Goal: Task Accomplishment & Management: Use online tool/utility

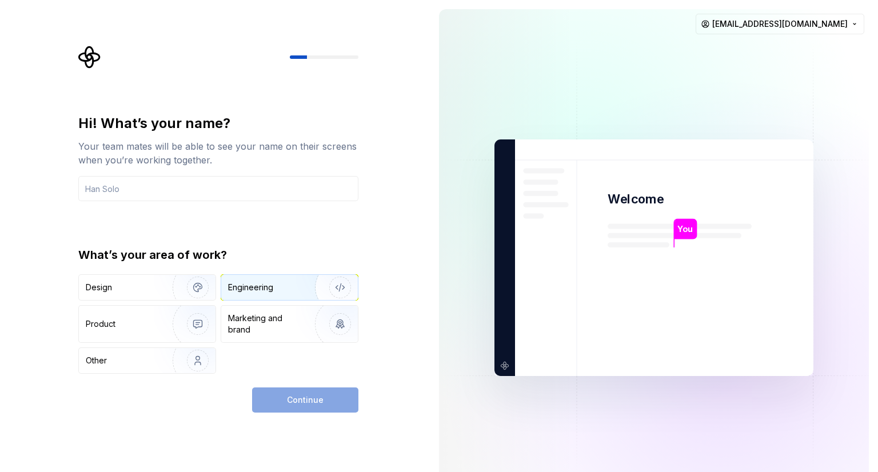
click at [290, 279] on div "Engineering" at bounding box center [289, 287] width 137 height 25
click at [301, 393] on div "Continue" at bounding box center [305, 400] width 106 height 25
click at [211, 188] on input "text" at bounding box center [218, 188] width 280 height 25
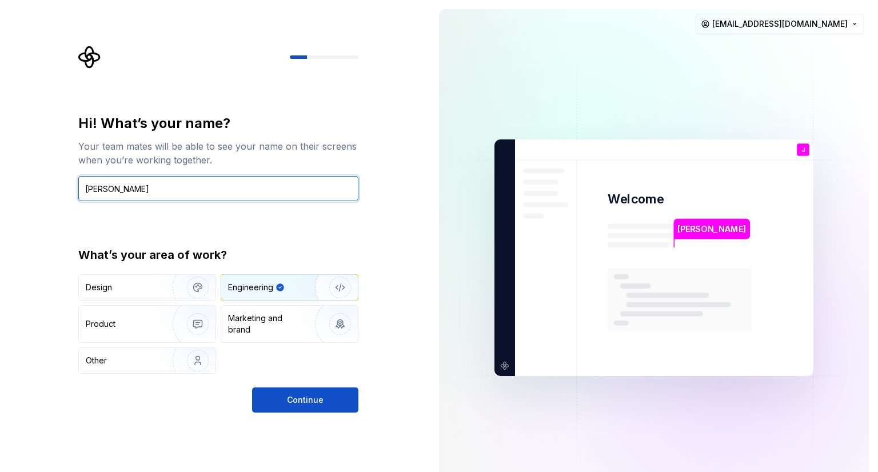
type input "Jassi"
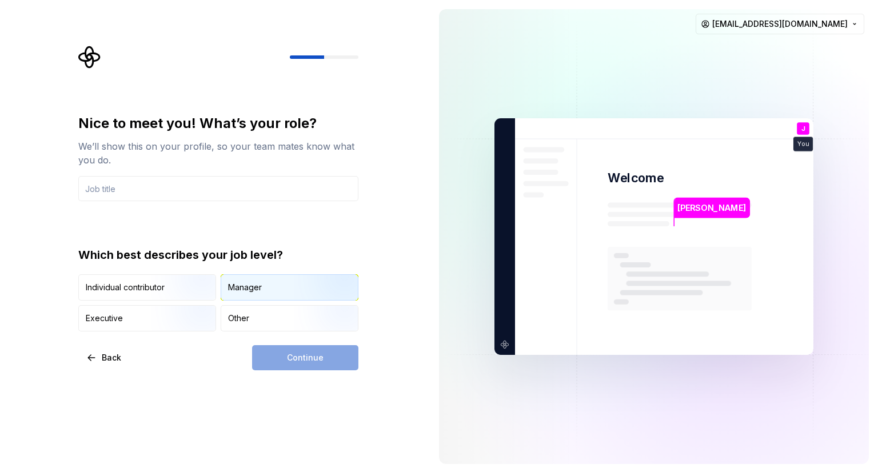
click at [229, 289] on div "Manager" at bounding box center [245, 287] width 34 height 11
click at [235, 323] on div "Other" at bounding box center [238, 318] width 21 height 11
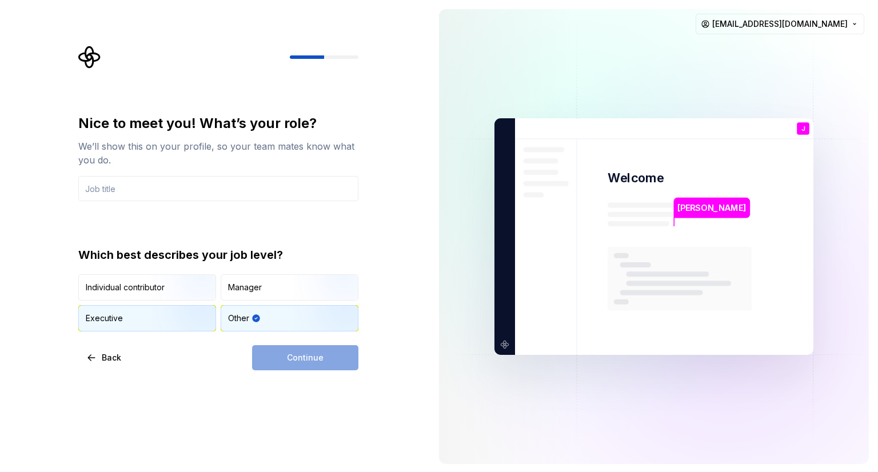
click at [174, 322] on img "button" at bounding box center [187, 332] width 73 height 77
click at [215, 189] on input "text" at bounding box center [218, 188] width 280 height 25
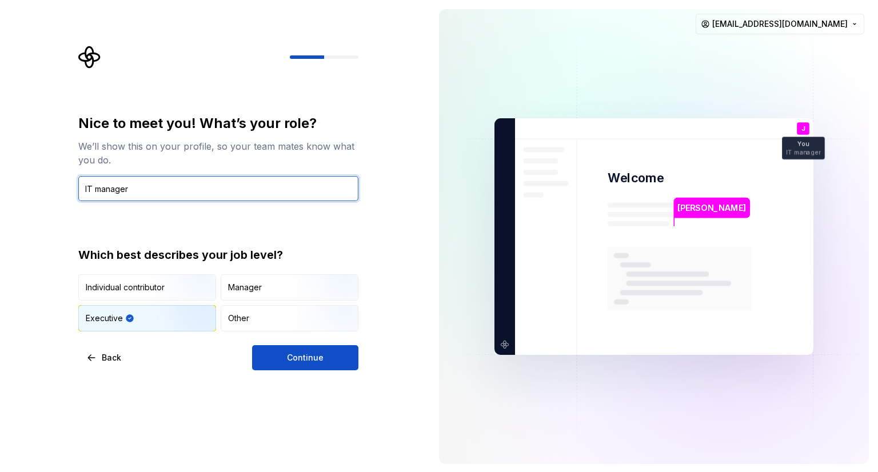
type input "IT manager"
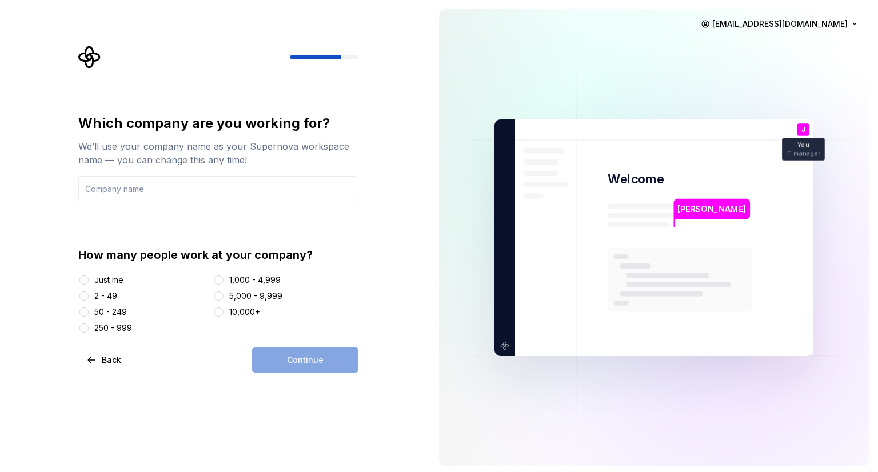
click at [89, 298] on div at bounding box center [83, 295] width 11 height 11
click at [82, 298] on button "2 - 49" at bounding box center [83, 295] width 9 height 9
click at [282, 359] on div "Continue" at bounding box center [305, 359] width 106 height 25
click at [173, 194] on input "text" at bounding box center [218, 188] width 280 height 25
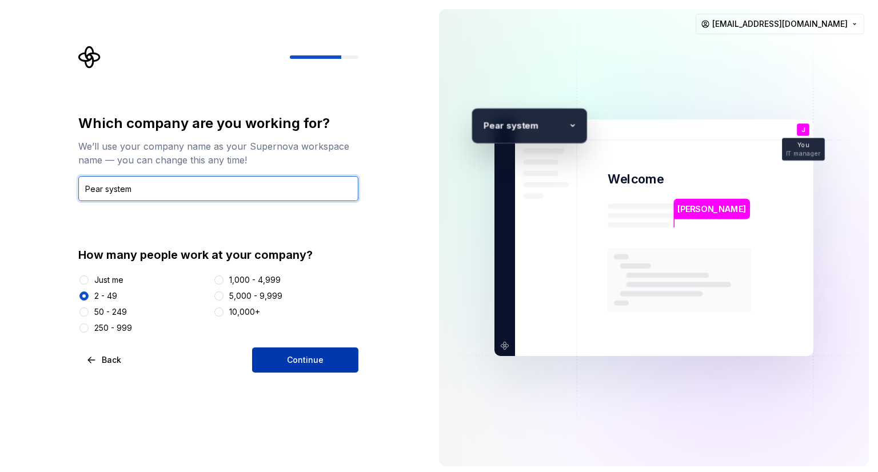
type input "Pear system"
click at [307, 362] on span "Continue" at bounding box center [305, 359] width 37 height 11
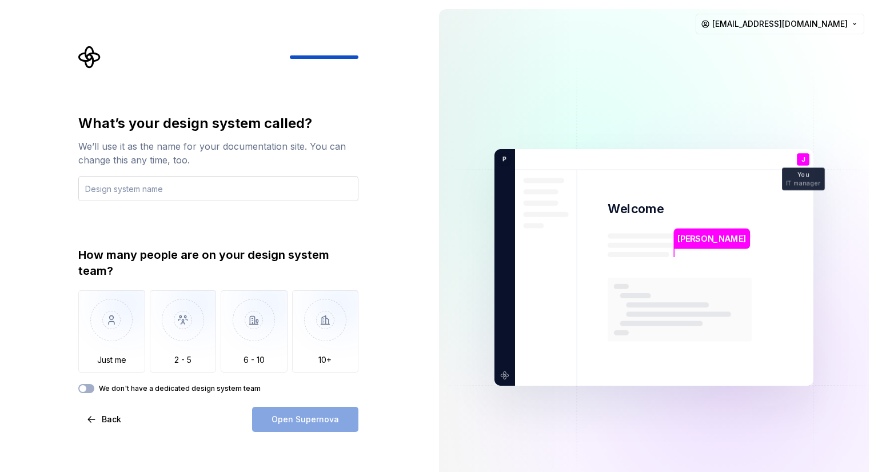
click at [211, 187] on input "text" at bounding box center [218, 188] width 280 height 25
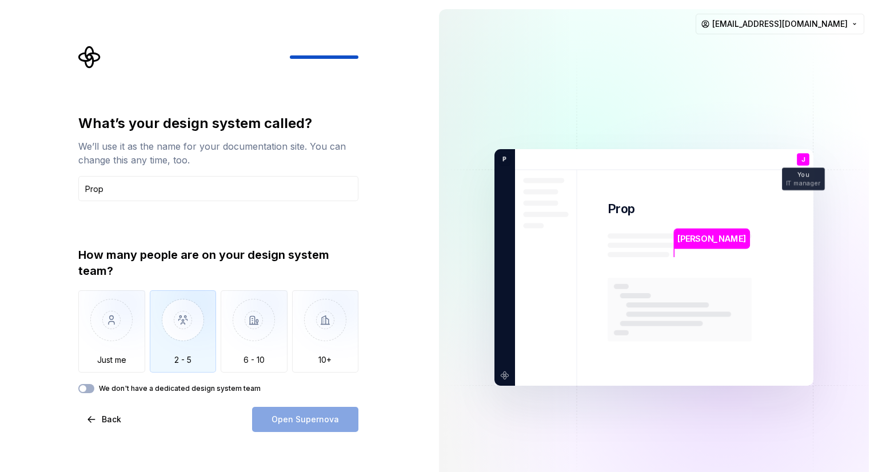
type input "Prop"
click at [169, 323] on img "button" at bounding box center [183, 328] width 67 height 77
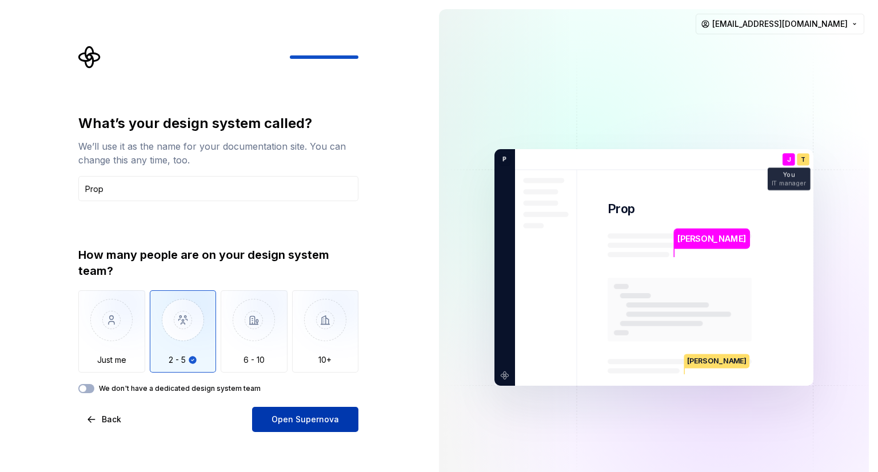
click at [274, 413] on button "Open Supernova" at bounding box center [305, 419] width 106 height 25
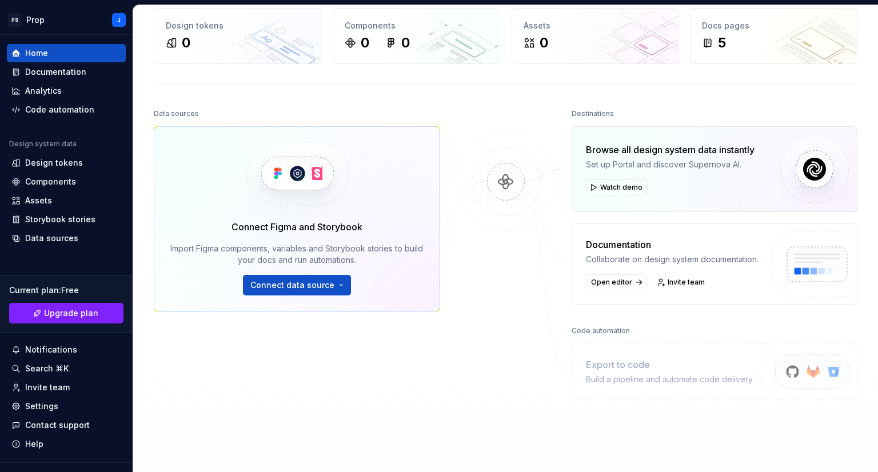
scroll to position [57, 0]
click at [69, 289] on div "Current plan : Free" at bounding box center [66, 290] width 114 height 11
click at [70, 111] on div "Code automation" at bounding box center [59, 109] width 69 height 11
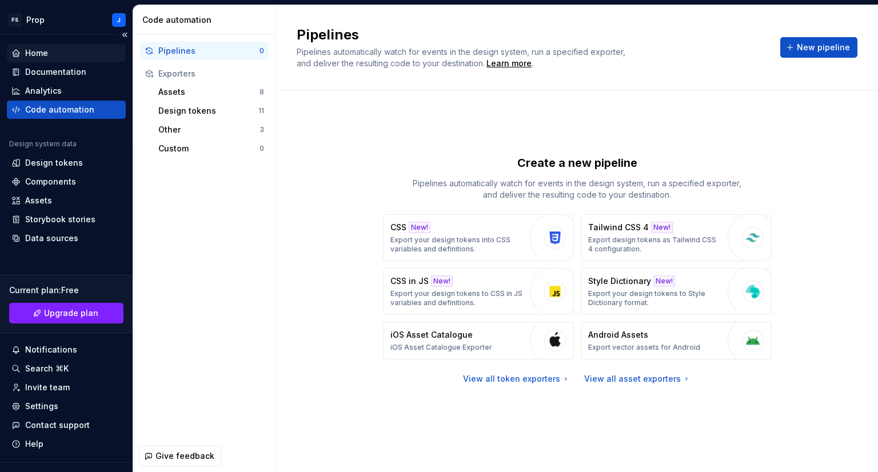
click at [40, 56] on div "Home" at bounding box center [36, 52] width 23 height 11
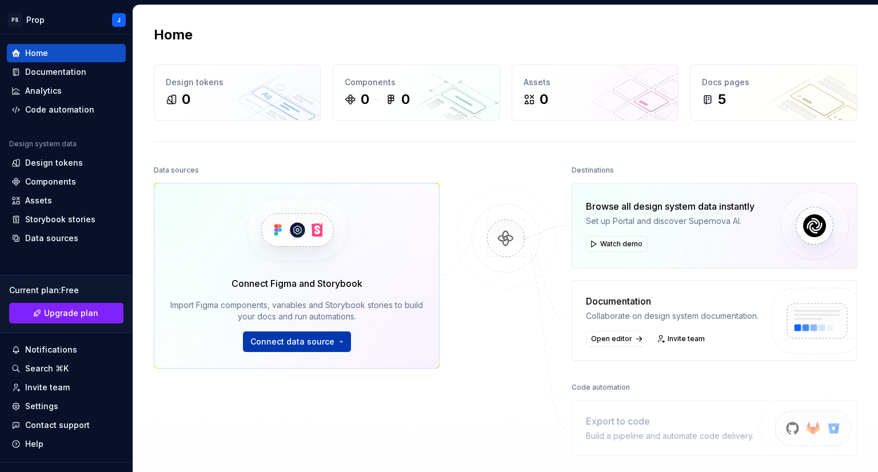
click at [297, 342] on span "Connect data source" at bounding box center [292, 341] width 84 height 11
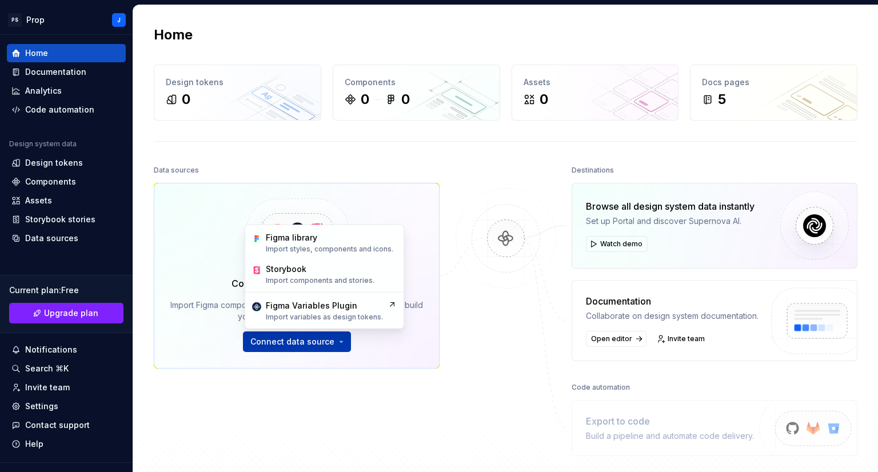
click at [319, 348] on button "Connect data source" at bounding box center [297, 341] width 108 height 21
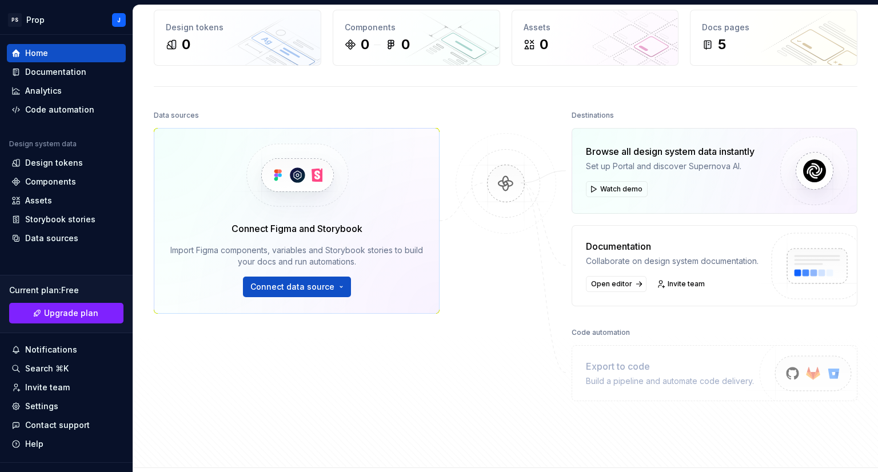
scroll to position [146, 0]
